Goal: Download file/media

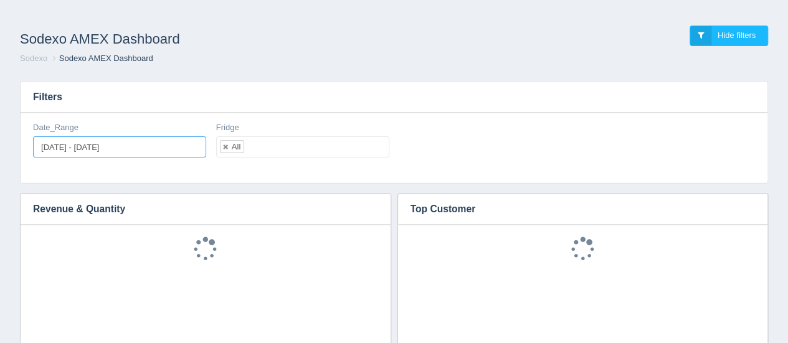
type input "[DATE]"
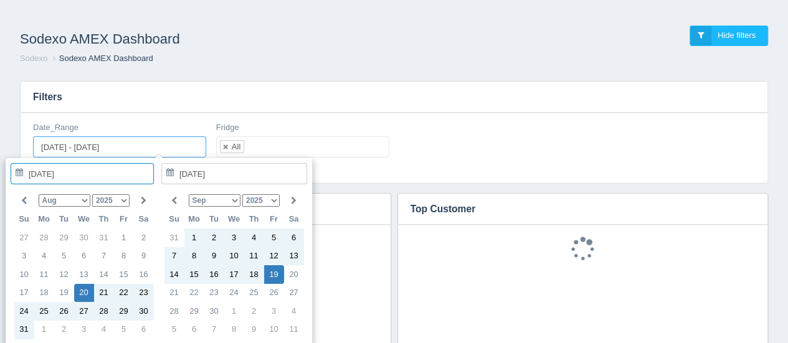
click at [169, 149] on input "[DATE] - [DATE]" at bounding box center [119, 146] width 173 height 21
type input "[DATE]"
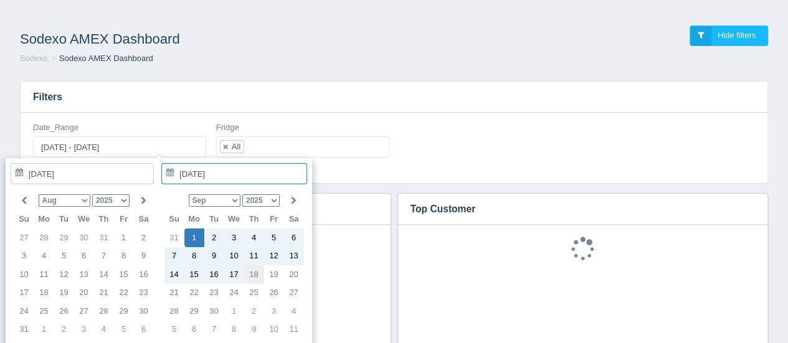
type input "[DATE]"
type input "[DATE] - [DATE]"
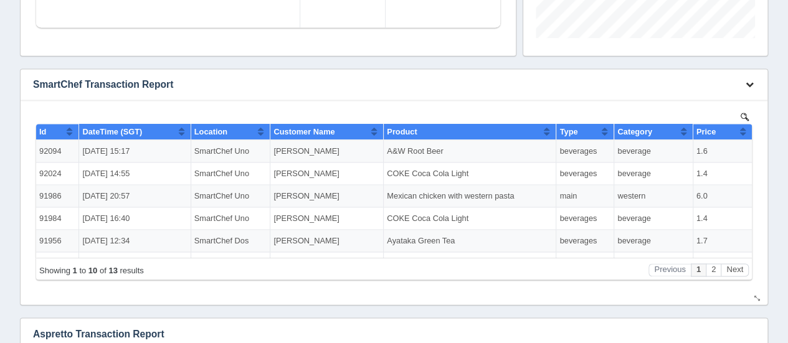
click at [751, 90] on button "button" at bounding box center [749, 84] width 17 height 19
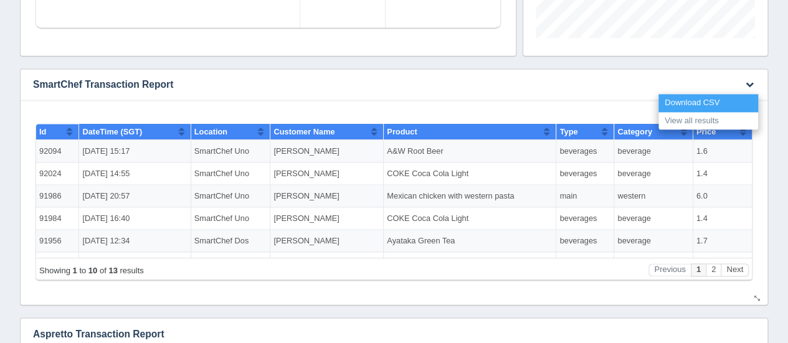
click at [711, 103] on link "Download CSV" at bounding box center [708, 103] width 100 height 18
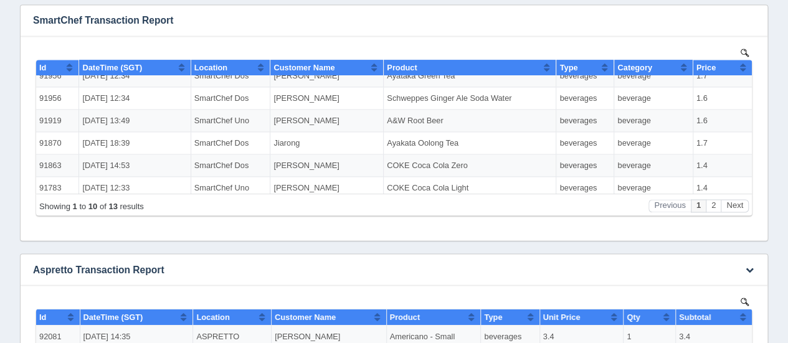
scroll to position [1058, 0]
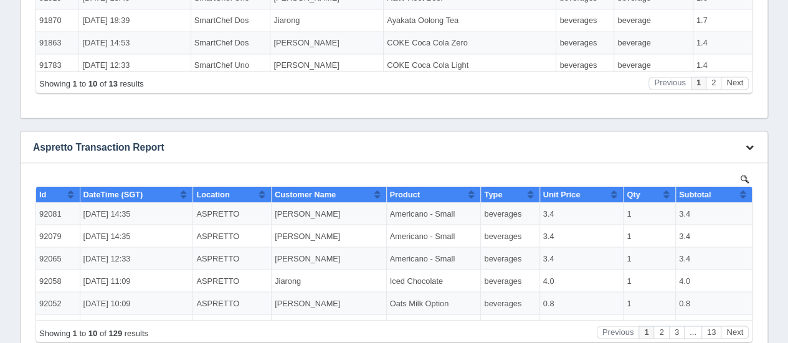
click at [748, 148] on icon "button" at bounding box center [749, 147] width 8 height 8
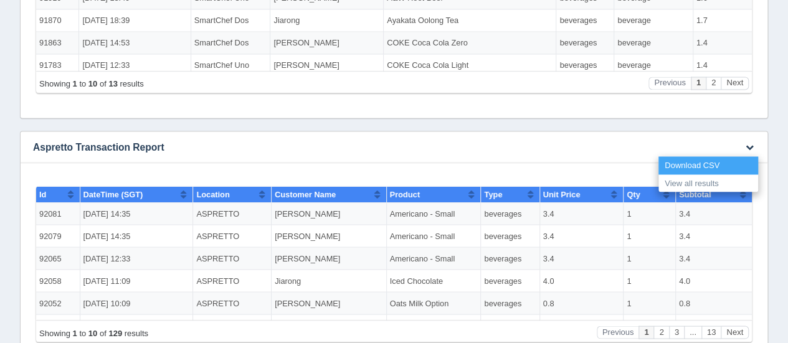
click at [679, 170] on link "Download CSV" at bounding box center [708, 165] width 100 height 18
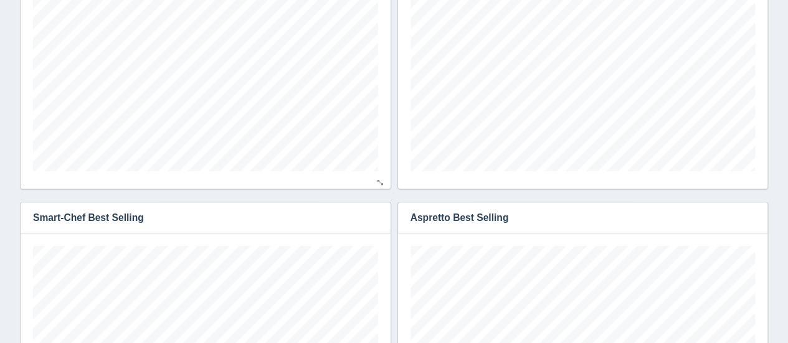
scroll to position [0, 0]
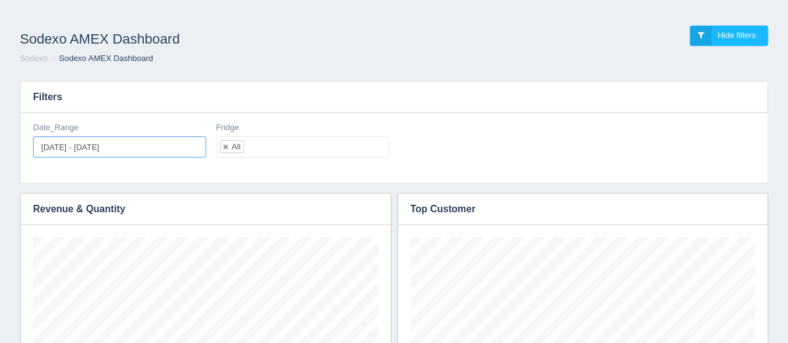
click at [148, 151] on input "[DATE] - [DATE]" at bounding box center [119, 146] width 173 height 21
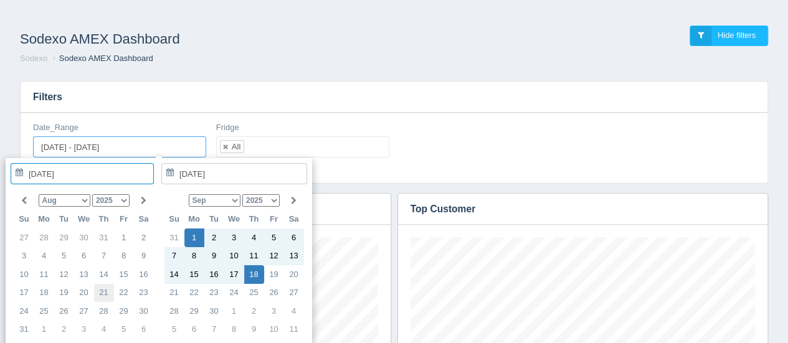
type input "[DATE]"
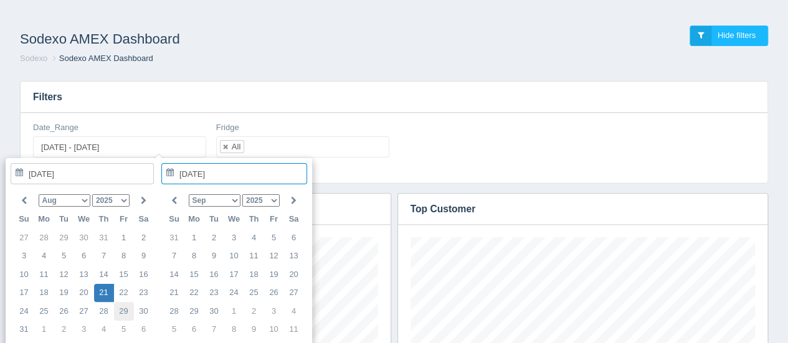
type input "[DATE]"
type input "[DATE] - [DATE]"
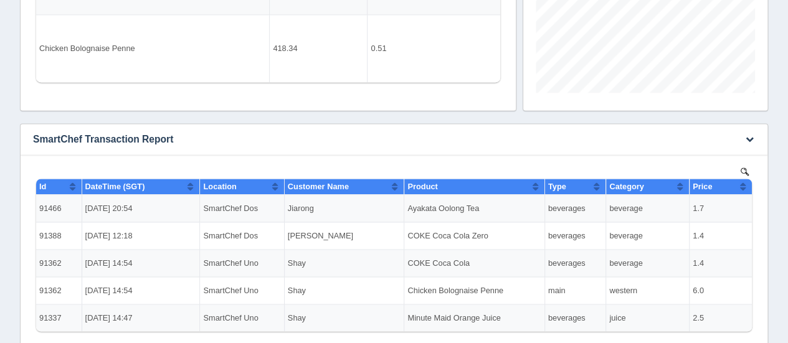
scroll to position [934, 0]
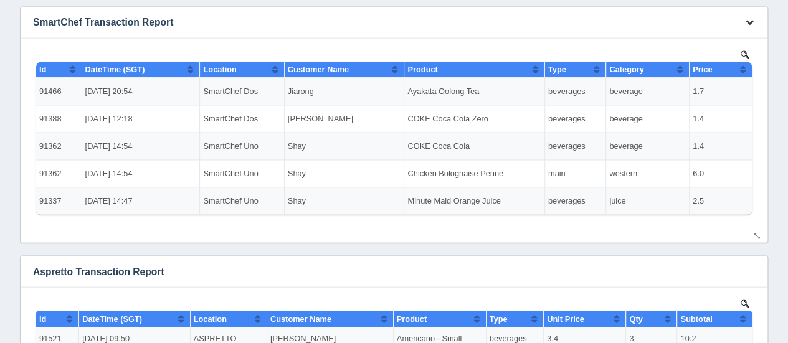
click at [753, 27] on button "button" at bounding box center [749, 22] width 17 height 19
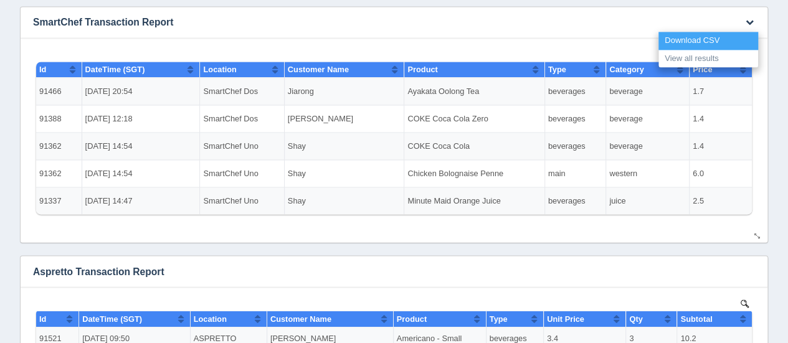
click at [690, 42] on link "Download CSV" at bounding box center [708, 41] width 100 height 18
